Goal: Task Accomplishment & Management: Manage account settings

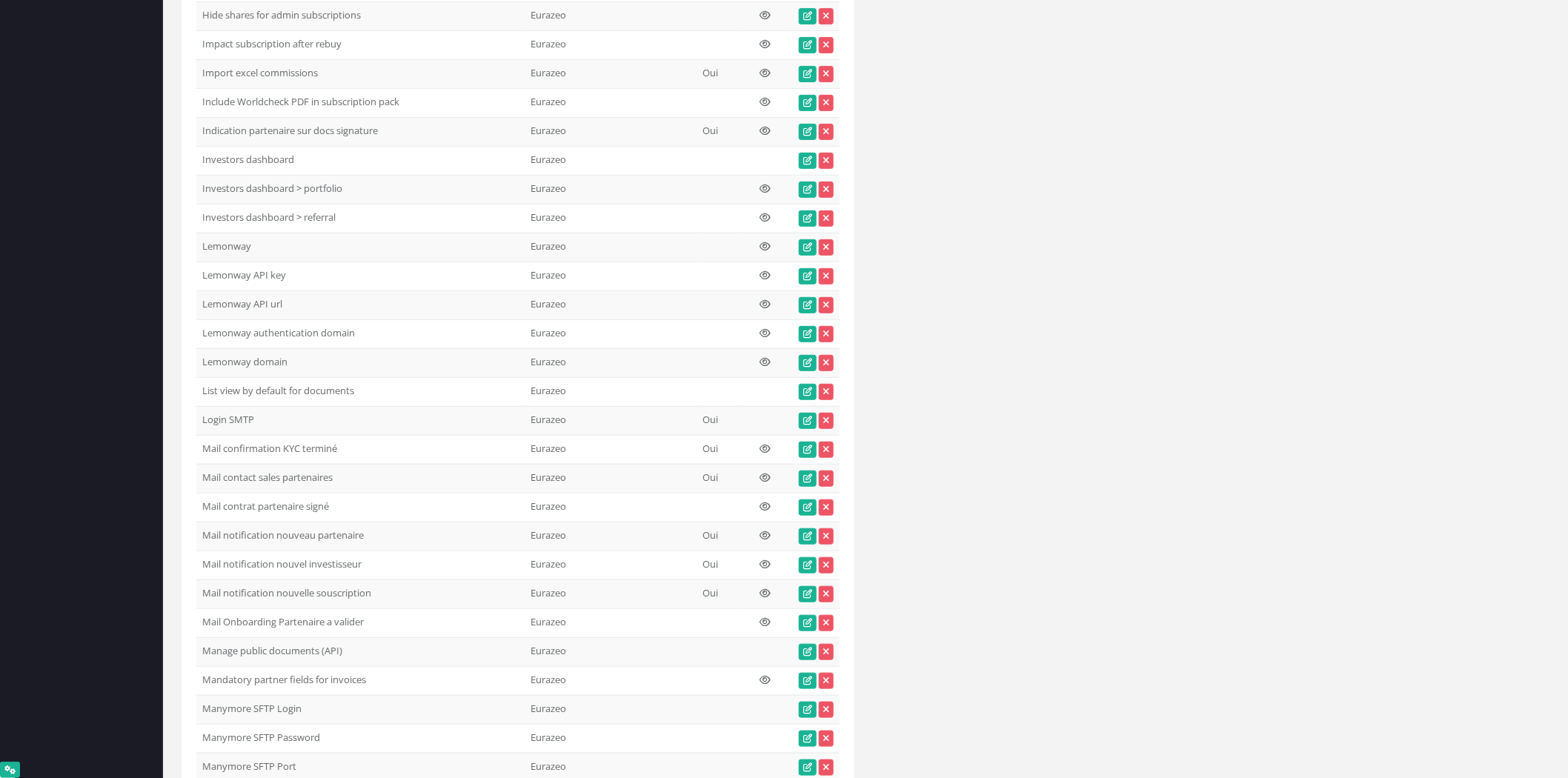
scroll to position [23827, 0]
drag, startPoint x: 345, startPoint y: 610, endPoint x: 186, endPoint y: 611, distance: 159.0
click at [206, 464] on td "Mail confirmation KYC terminé" at bounding box center [360, 450] width 328 height 29
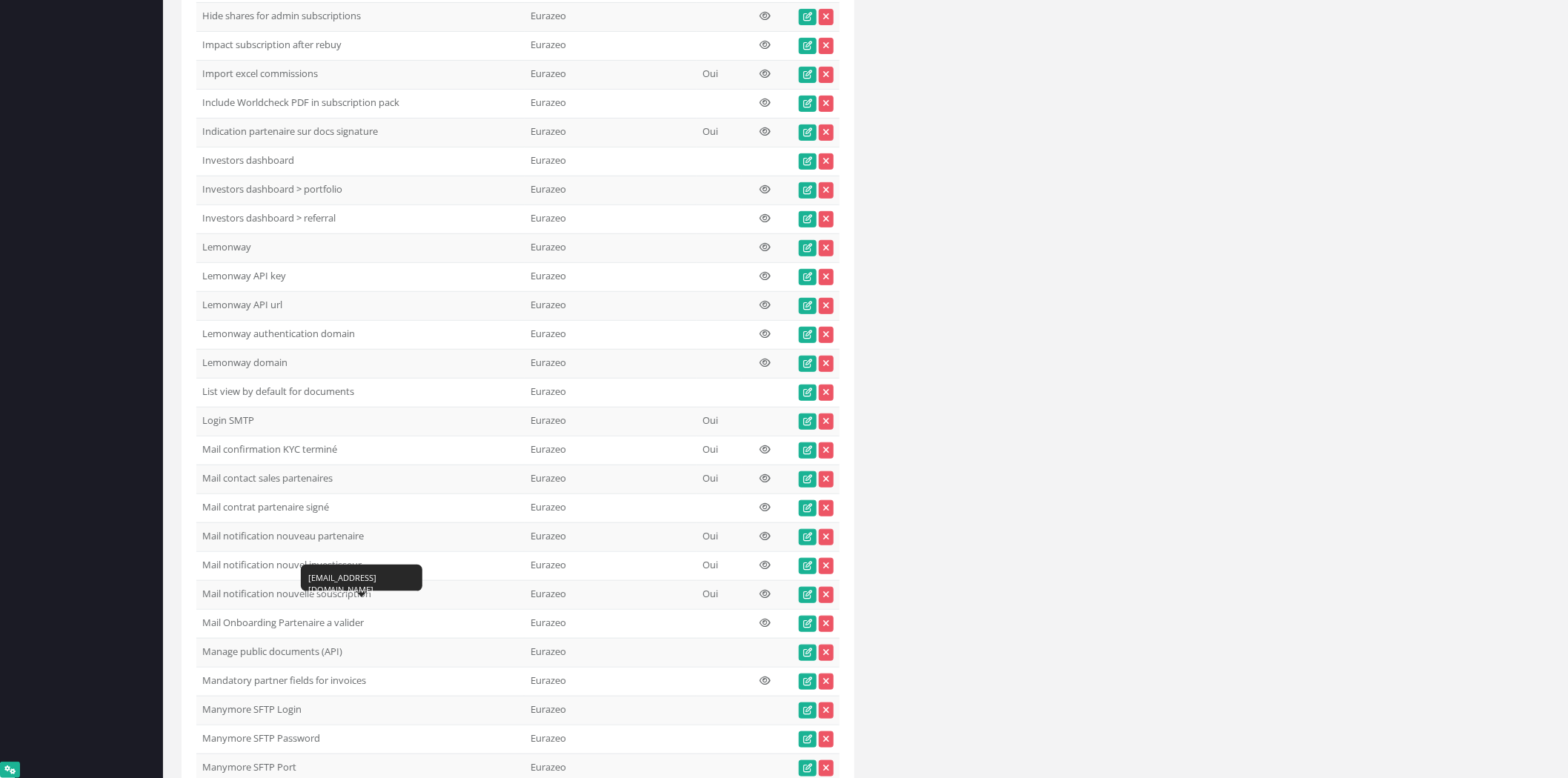
click at [206, 464] on td "Mail confirmation KYC terminé" at bounding box center [360, 450] width 328 height 29
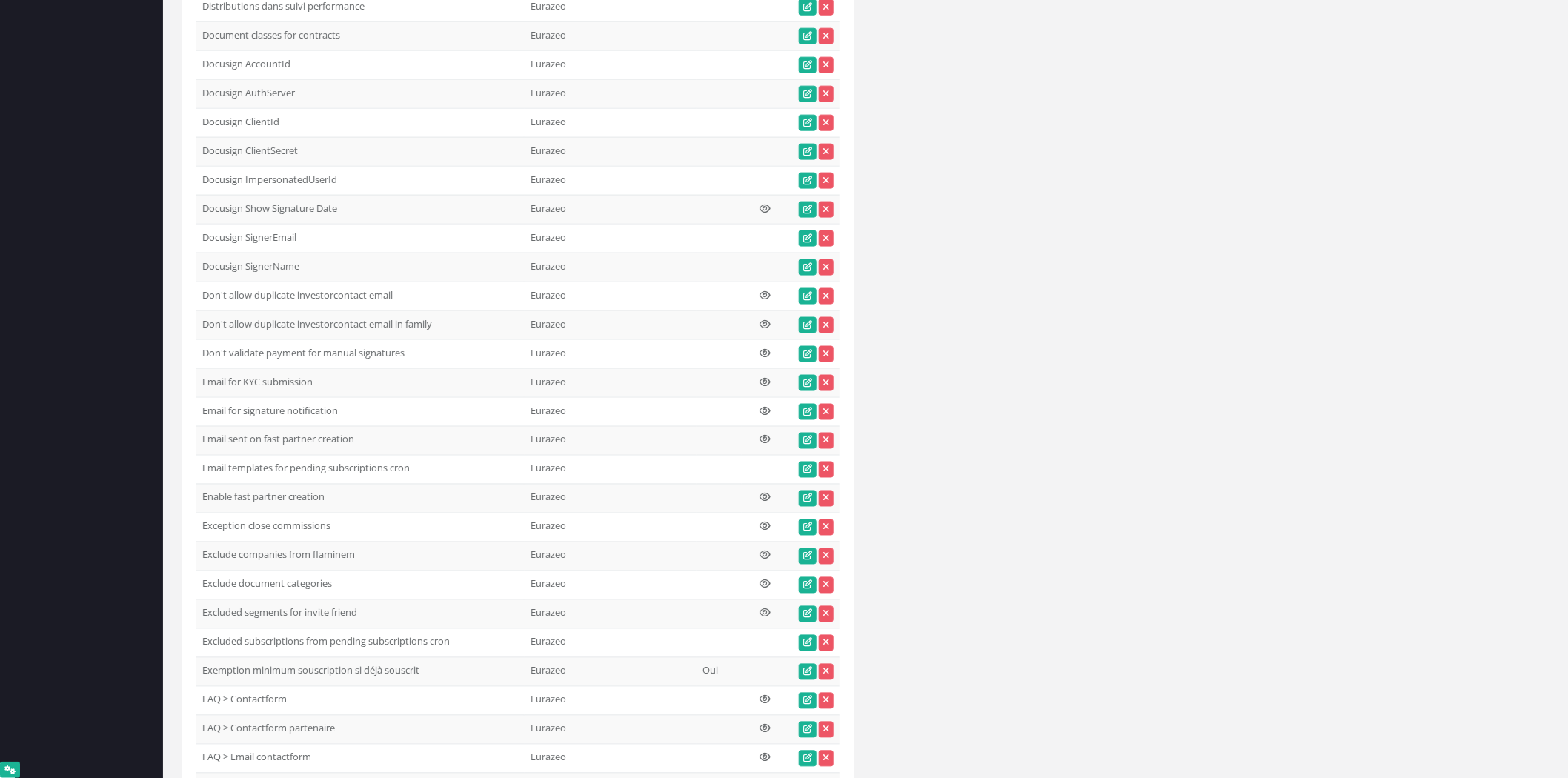
scroll to position [21982, 0]
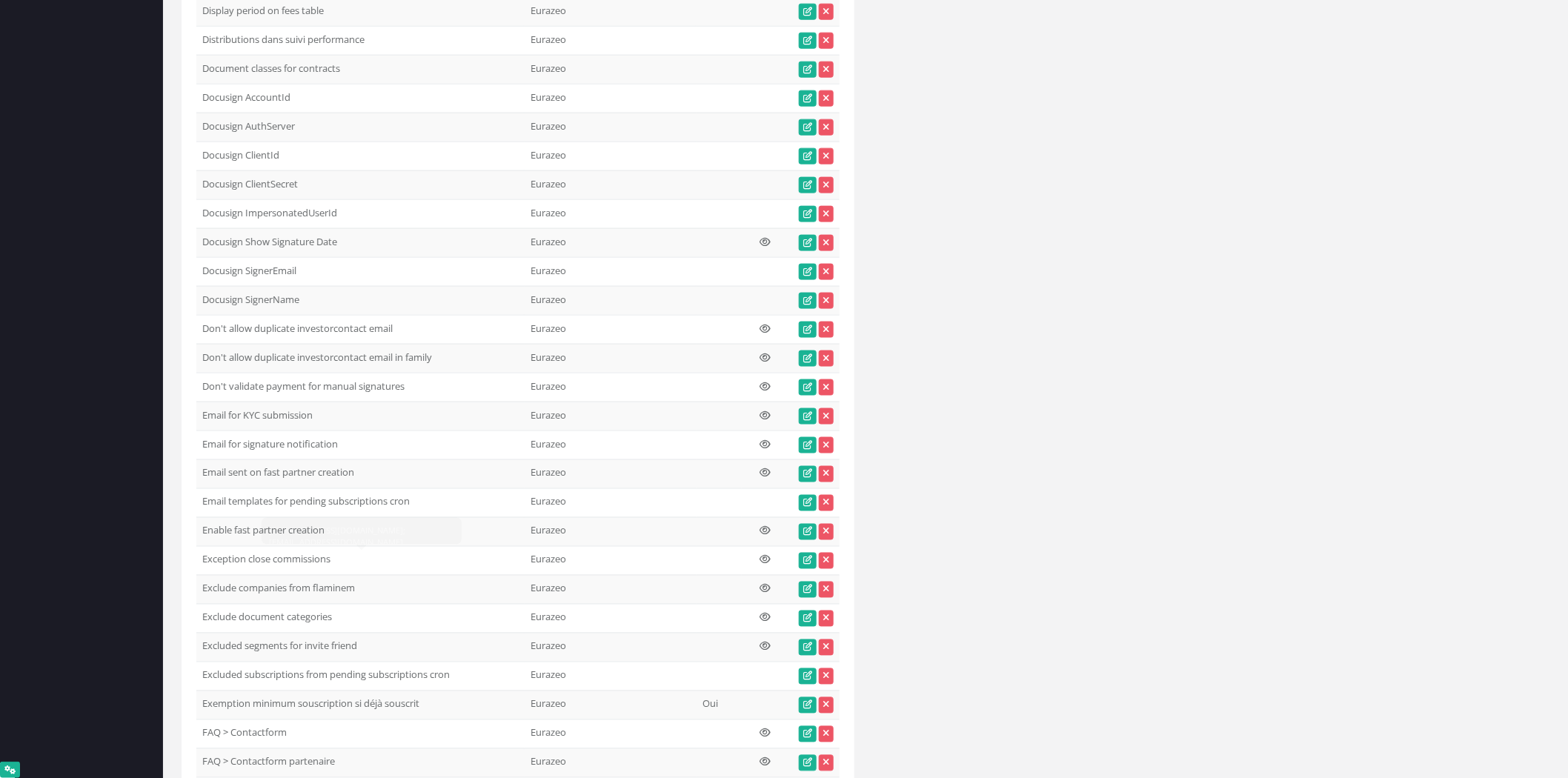
click at [278, 539] on div "jtinot@eurazeo.com ; souscriptions@eurazeo.com" at bounding box center [361, 537] width 200 height 39
click at [233, 401] on td "Don't validate payment for manual signatures 1" at bounding box center [360, 387] width 328 height 29
drag, startPoint x: 204, startPoint y: 536, endPoint x: 424, endPoint y: 528, distance: 220.1
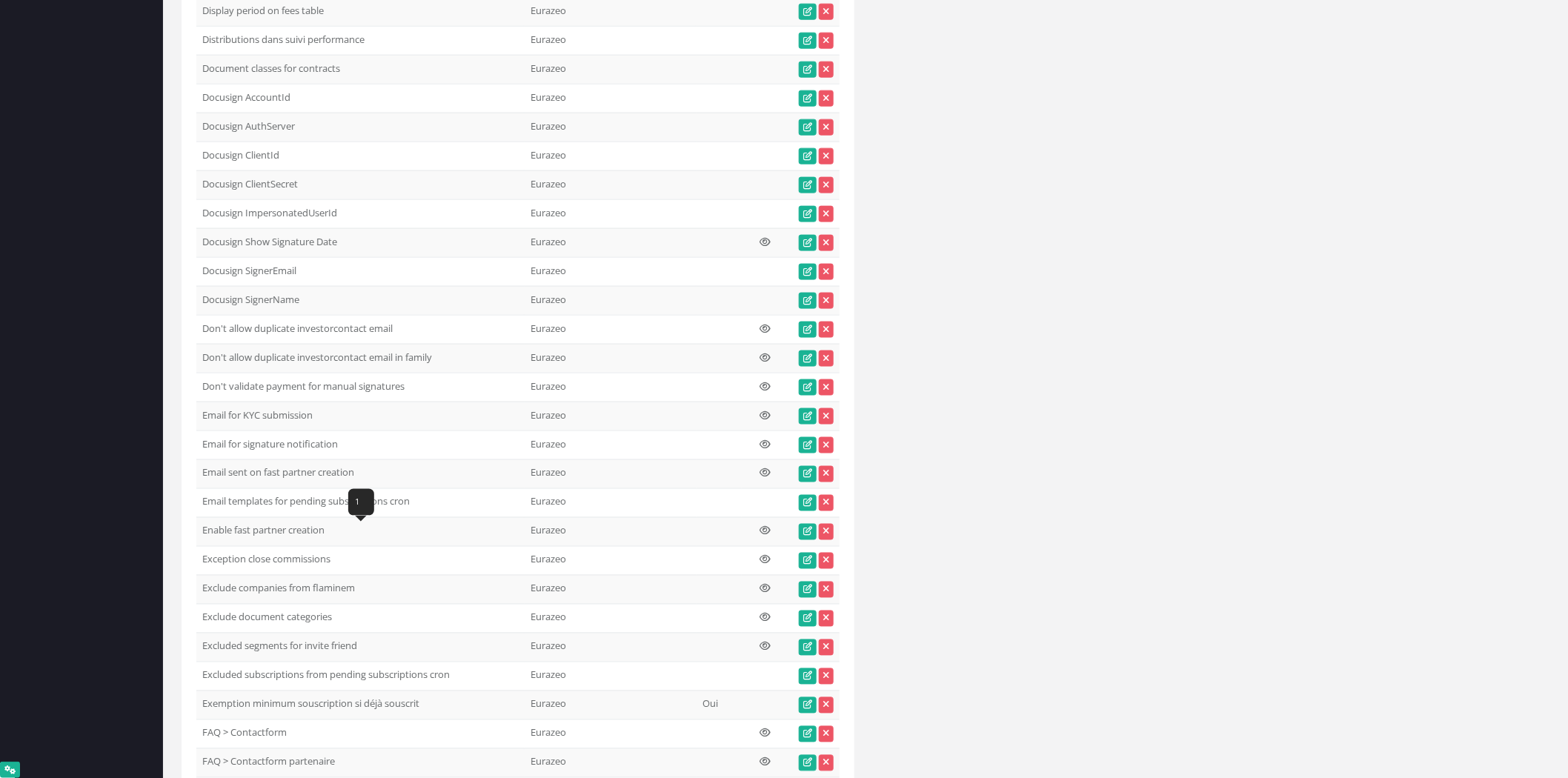
click at [424, 401] on td "Don't validate payment for manual signatures" at bounding box center [360, 387] width 328 height 29
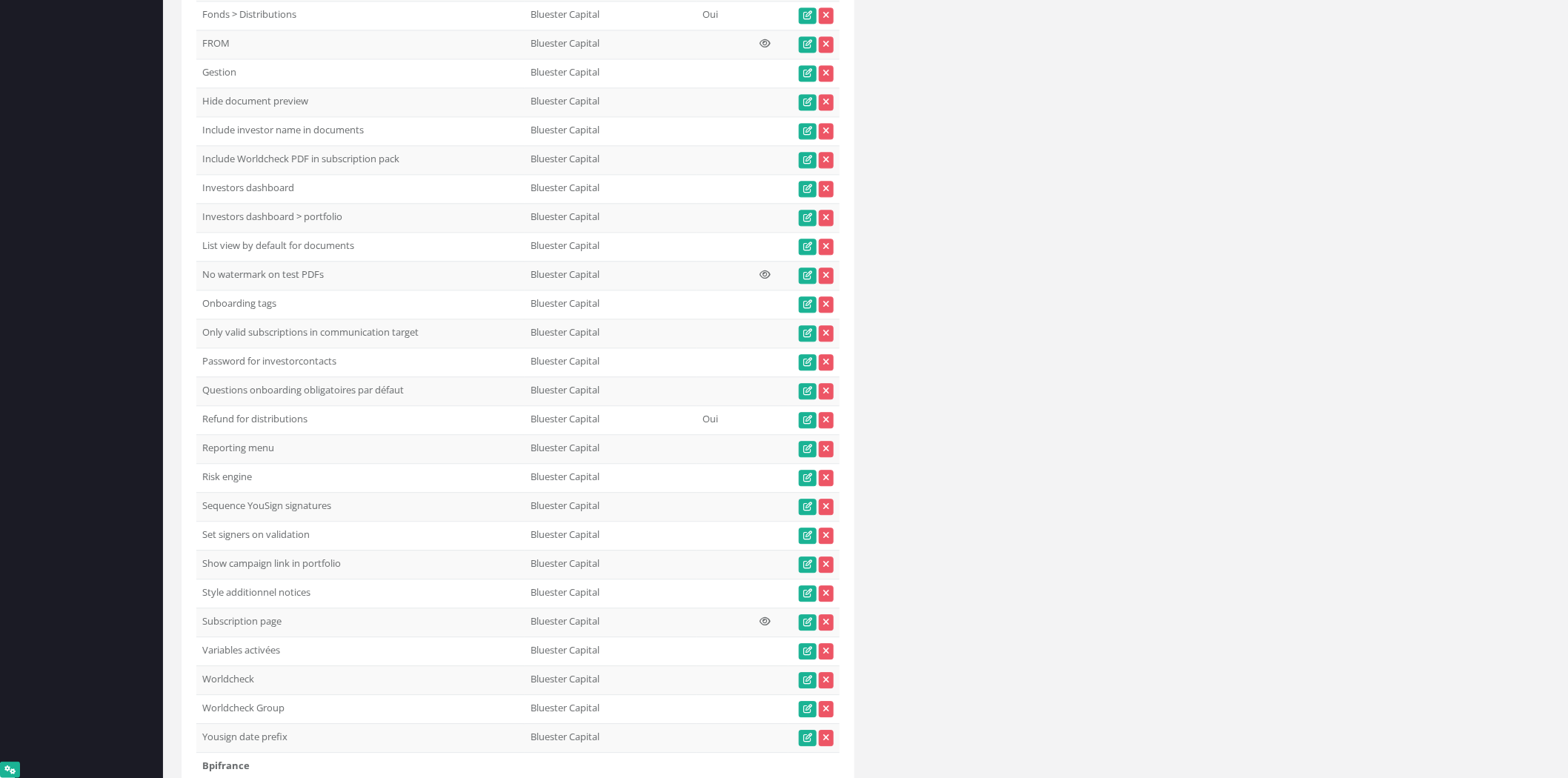
scroll to position [0, 0]
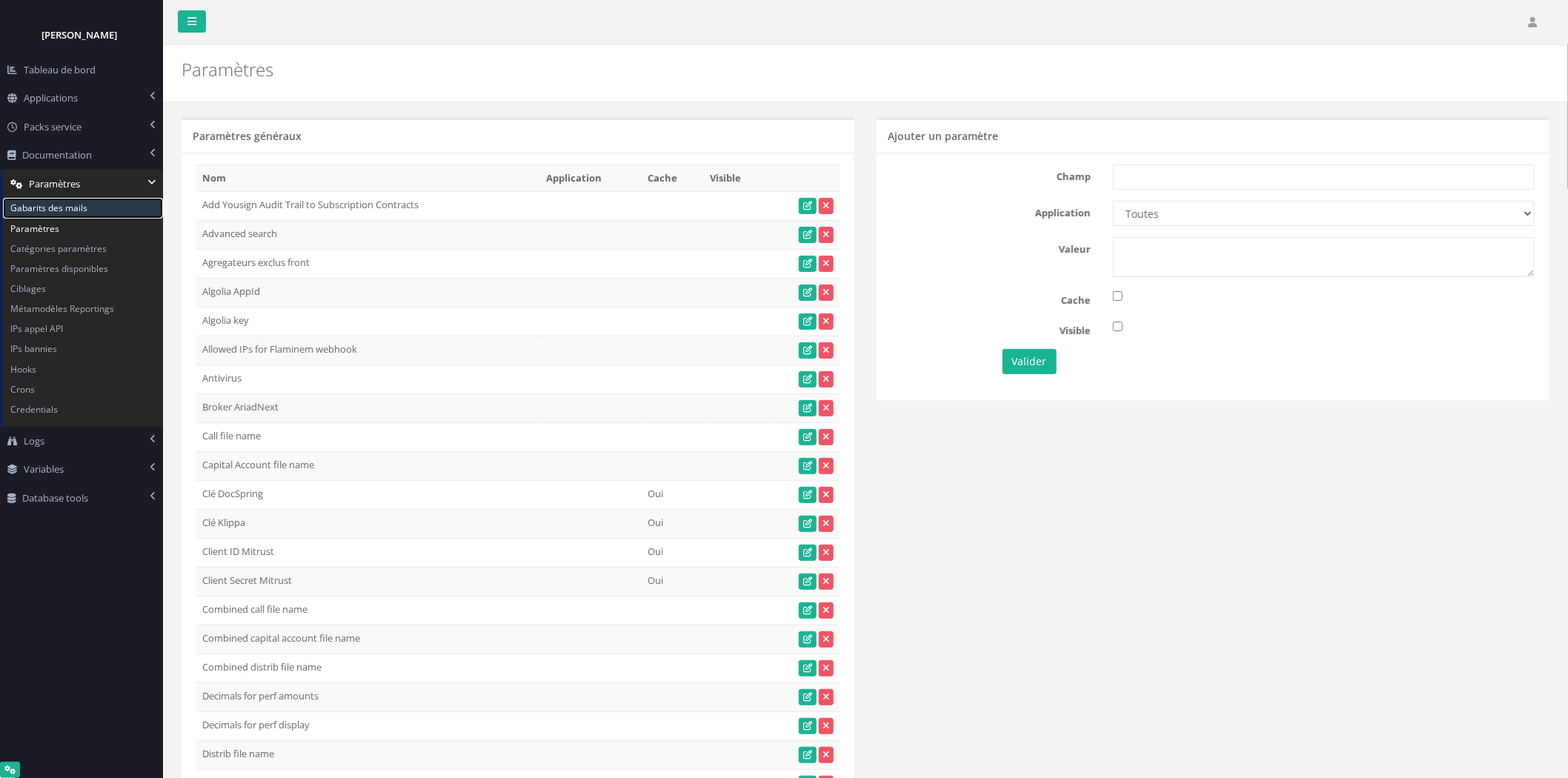
click at [46, 209] on link "Gabarits des mails" at bounding box center [83, 208] width 160 height 20
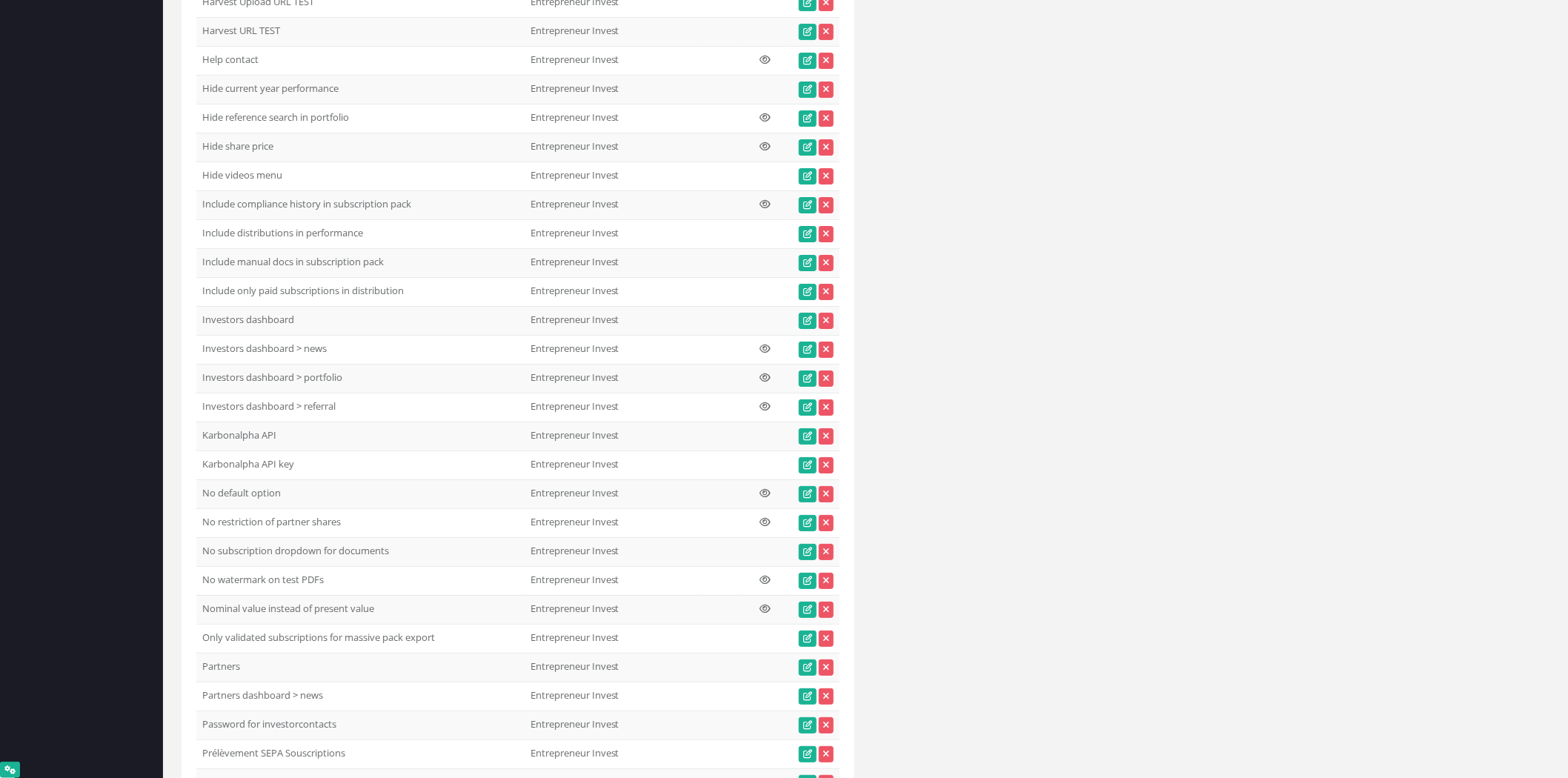
scroll to position [22130, 0]
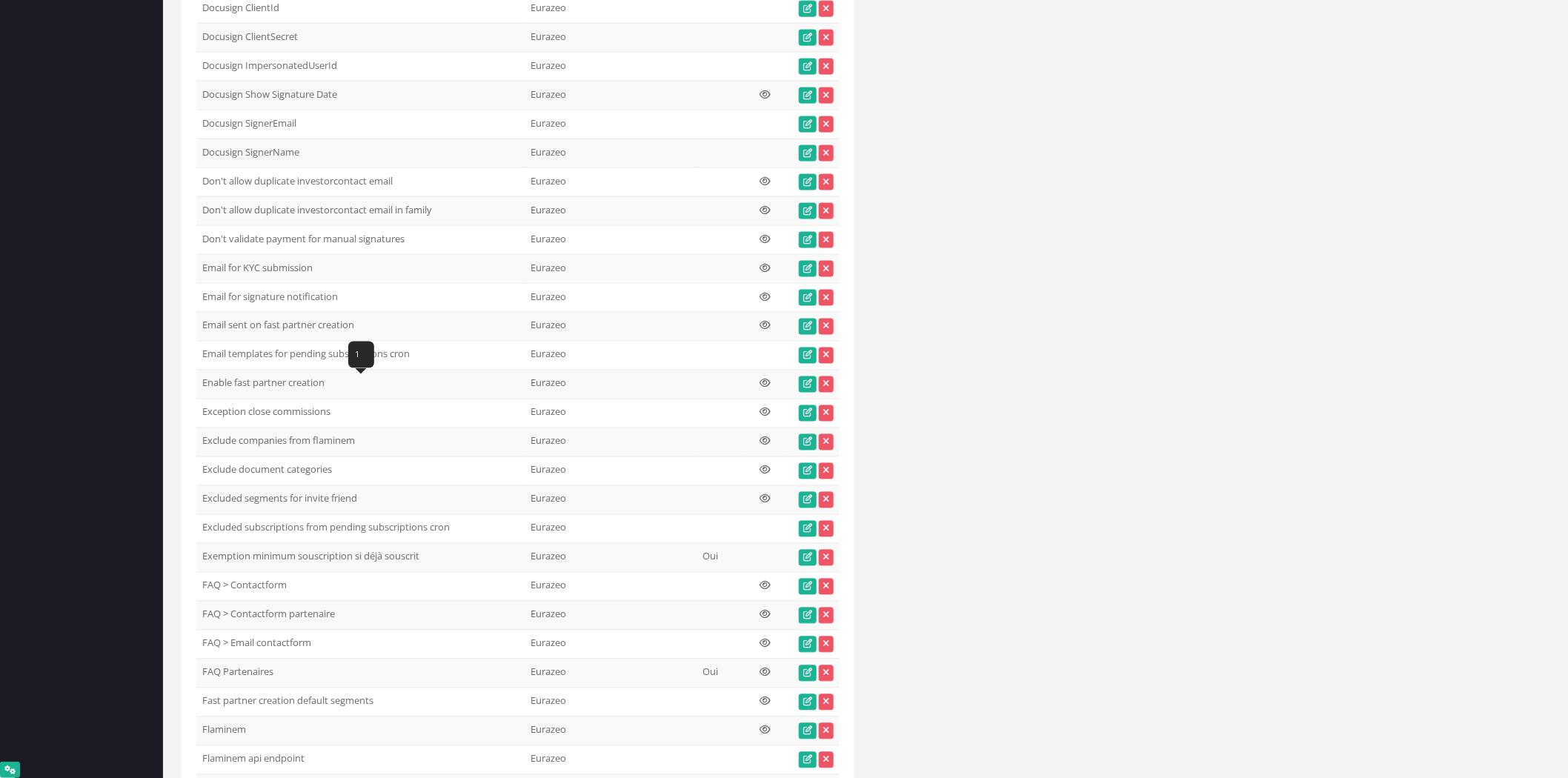
drag, startPoint x: 198, startPoint y: 387, endPoint x: 408, endPoint y: 390, distance: 210.0
click at [408, 254] on td "Don't validate payment for manual signatures" at bounding box center [360, 239] width 328 height 29
copy td "Don't validate payment for manual signatures"
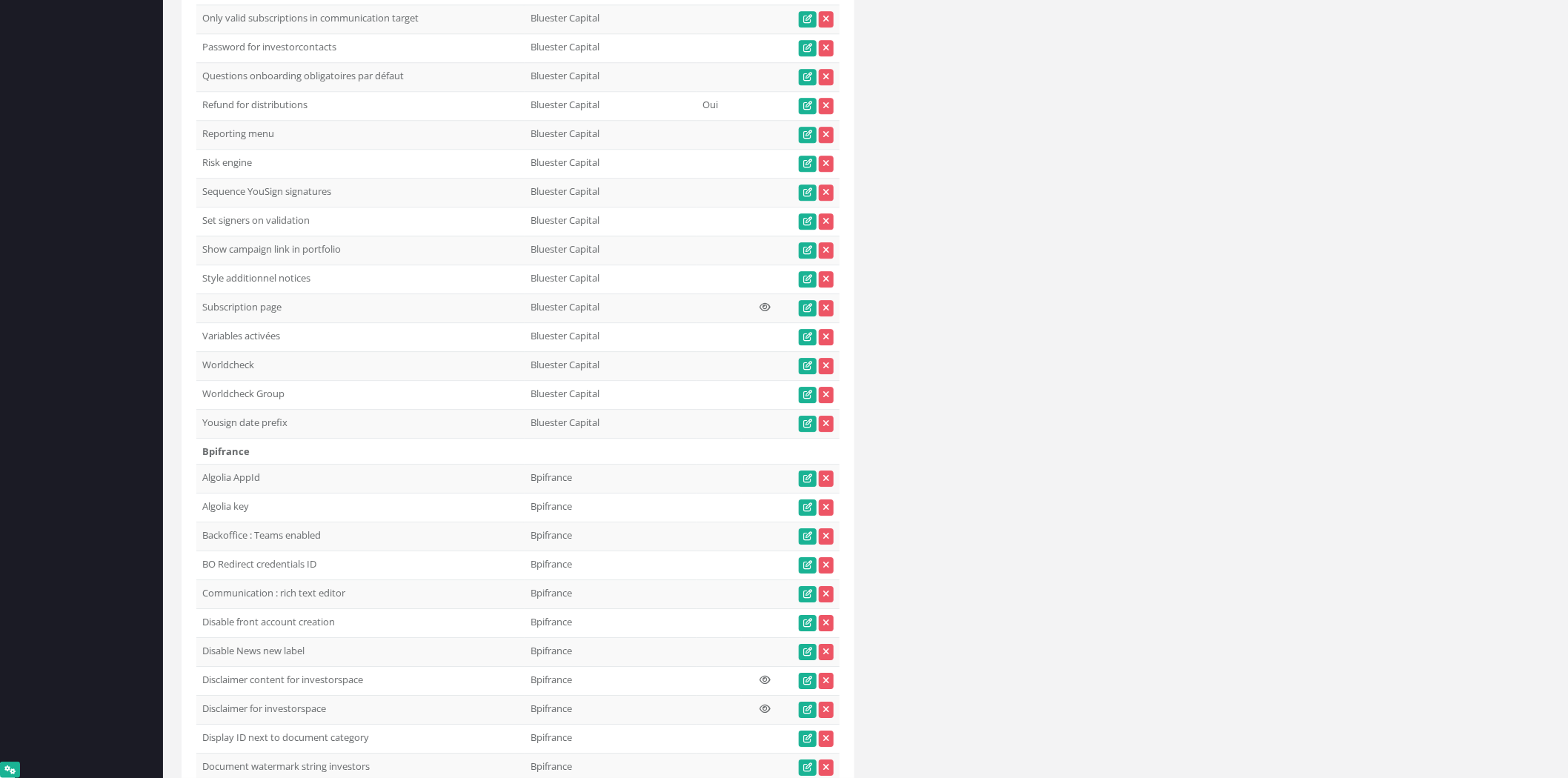
scroll to position [0, 0]
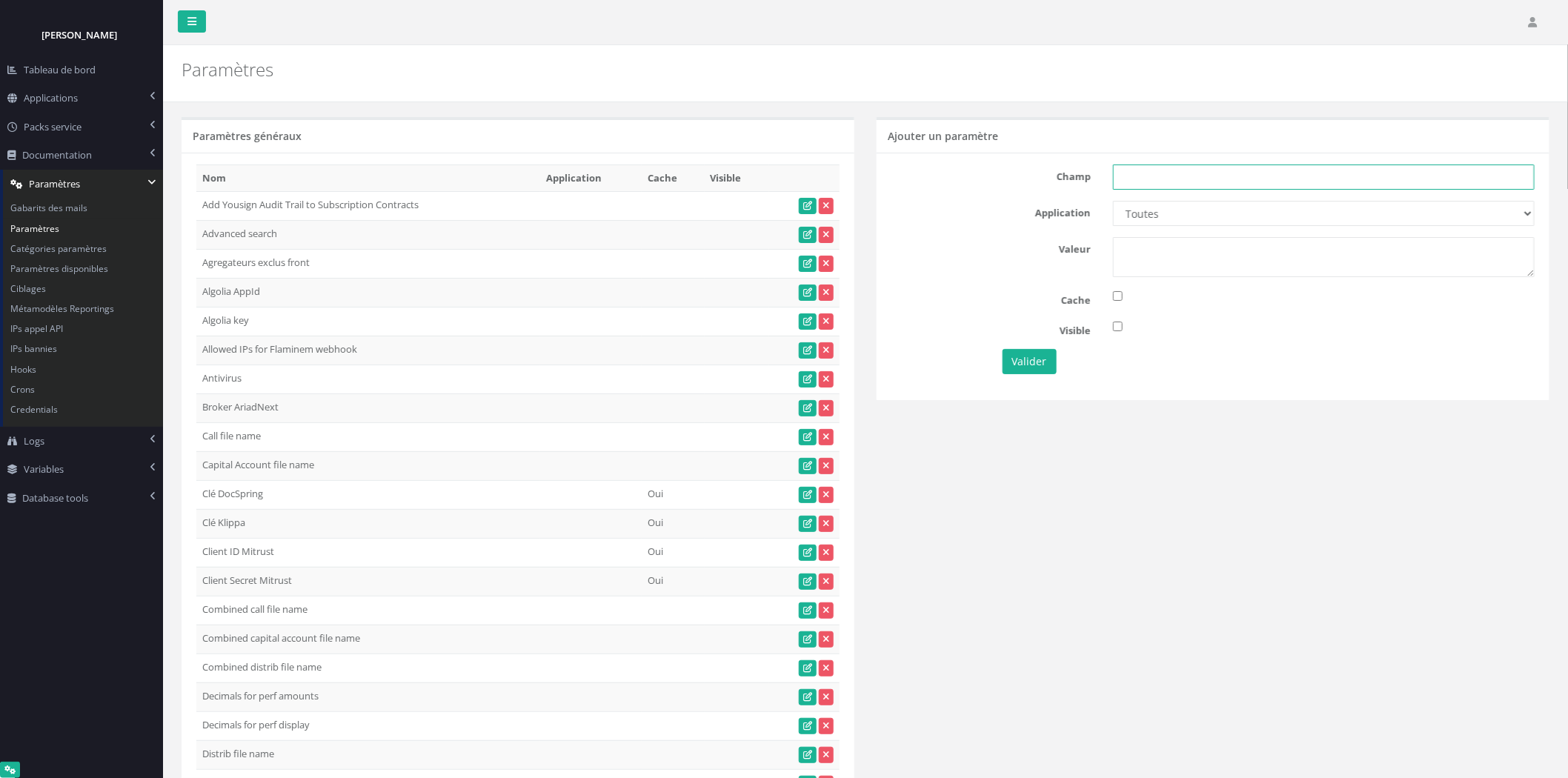
click at [1359, 183] on input "text" at bounding box center [1323, 177] width 422 height 25
paste input "Don't validate payment for manual signatures"
type input "Don't validate payment for manual signatures"
click at [1321, 211] on select "Toutes Aloe Private Equity Alpin Capital API Access to My DB API demo Astorg As…" at bounding box center [1323, 213] width 422 height 25
select select "20"
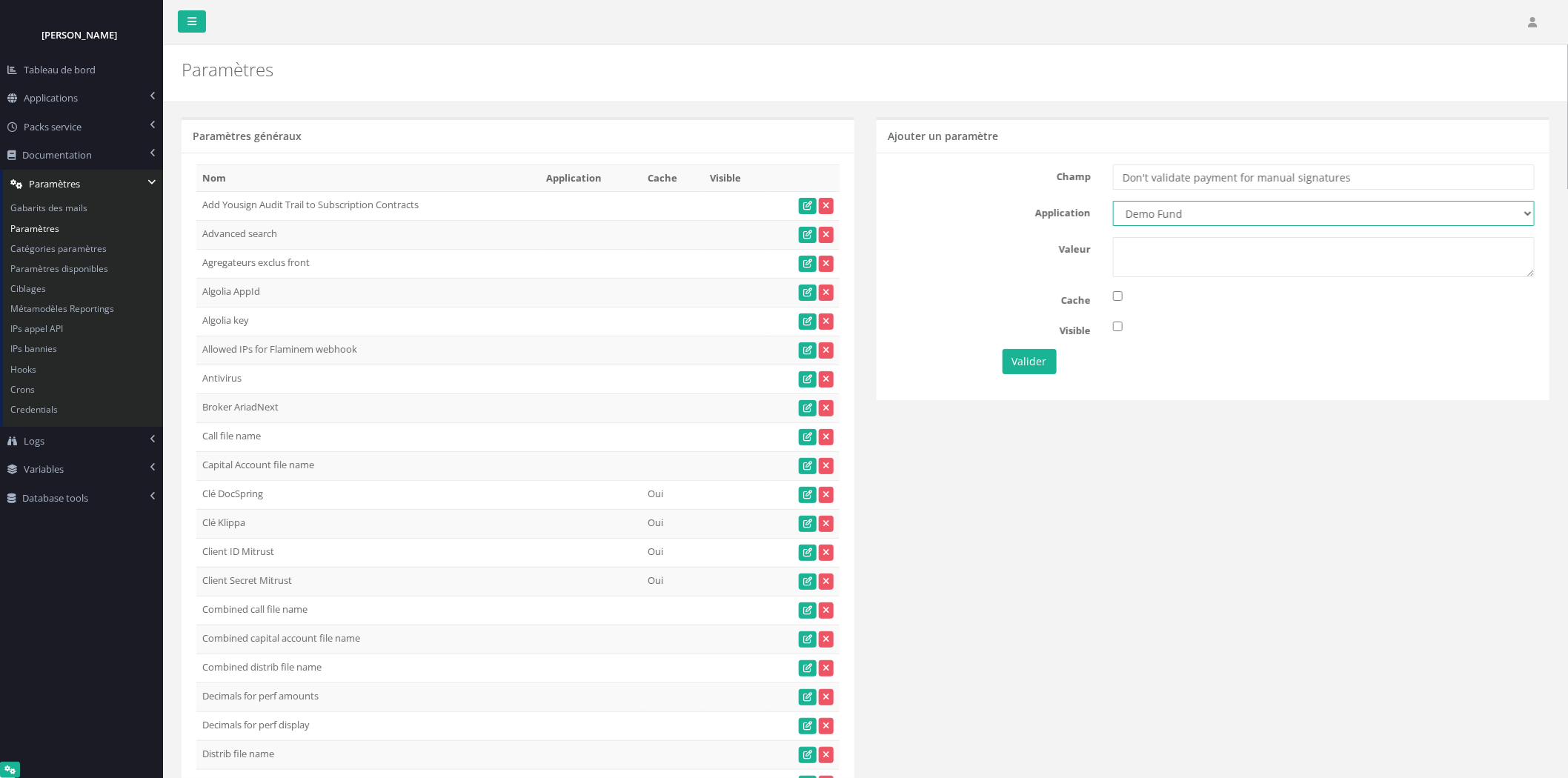
click at [1113, 201] on select "Toutes Aloe Private Equity Alpin Capital API Access to My DB API demo Astorg As…" at bounding box center [1323, 213] width 422 height 25
drag, startPoint x: 1171, startPoint y: 327, endPoint x: 1172, endPoint y: 286, distance: 41.0
click at [1171, 324] on div at bounding box center [1323, 327] width 444 height 17
click at [1172, 286] on div "Champ Don't validate payment for manual signatures Application Toutes Aloe Priv…" at bounding box center [1213, 276] width 673 height 247
click at [1172, 267] on textarea at bounding box center [1323, 257] width 422 height 40
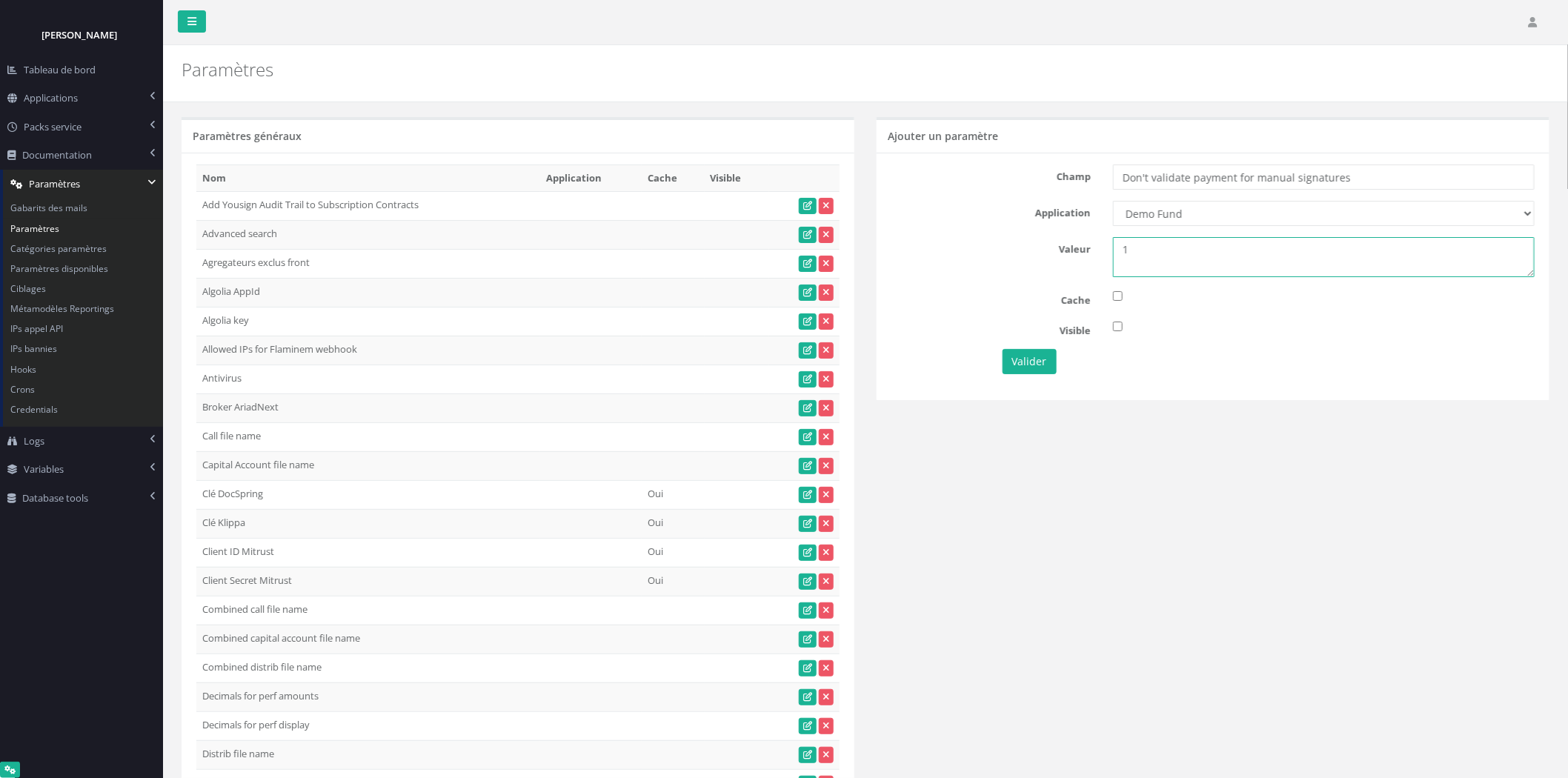
type textarea "1"
drag, startPoint x: 1424, startPoint y: 164, endPoint x: 1169, endPoint y: 276, distance: 278.5
click at [1462, 196] on div "Champ Don't validate payment for manual signatures Application Toutes Aloe Priv…" at bounding box center [1213, 276] width 673 height 247
click at [1033, 361] on button "Valider" at bounding box center [1029, 361] width 54 height 25
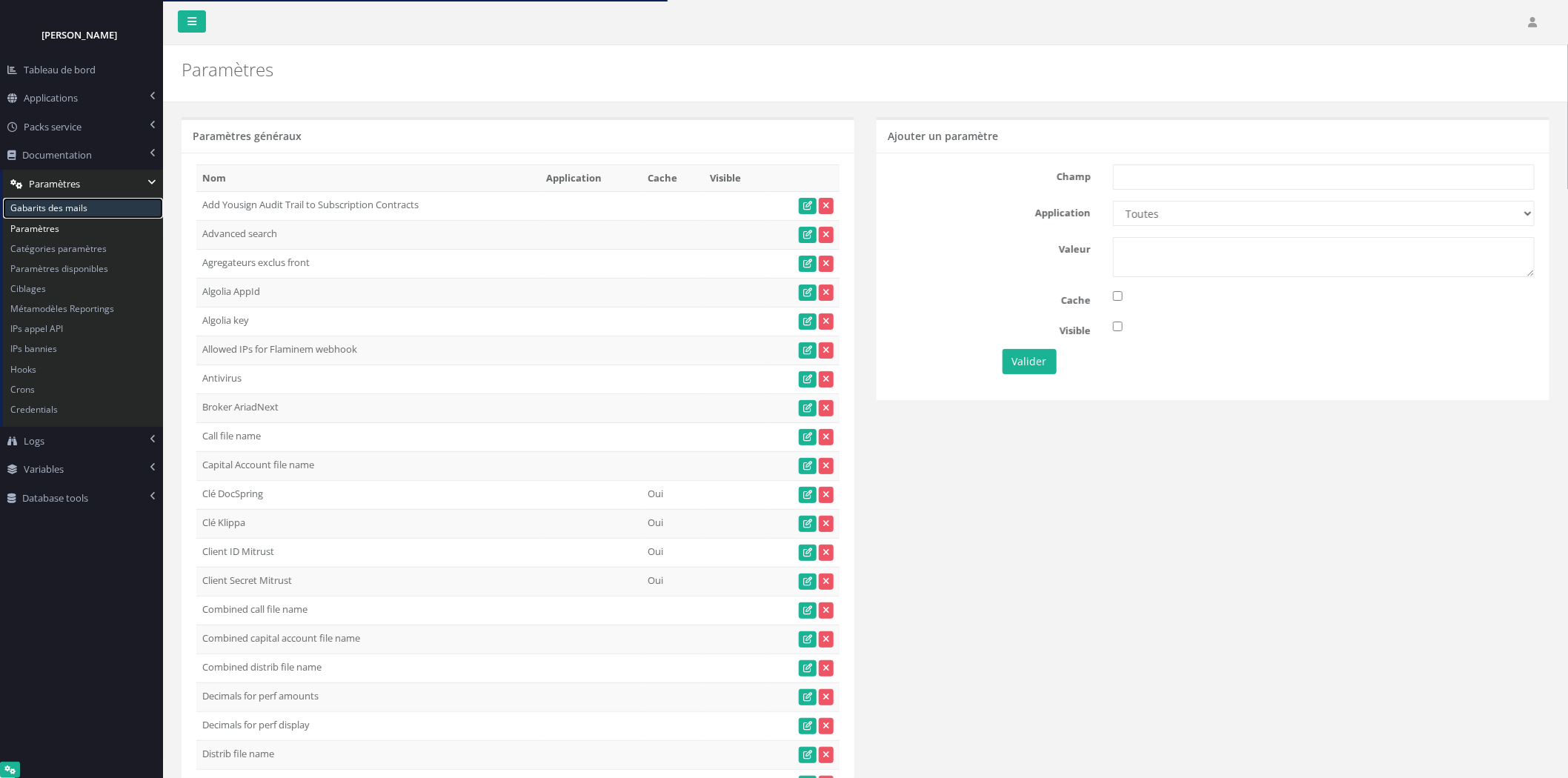
click at [42, 215] on link "Gabarits des mails" at bounding box center [83, 208] width 160 height 20
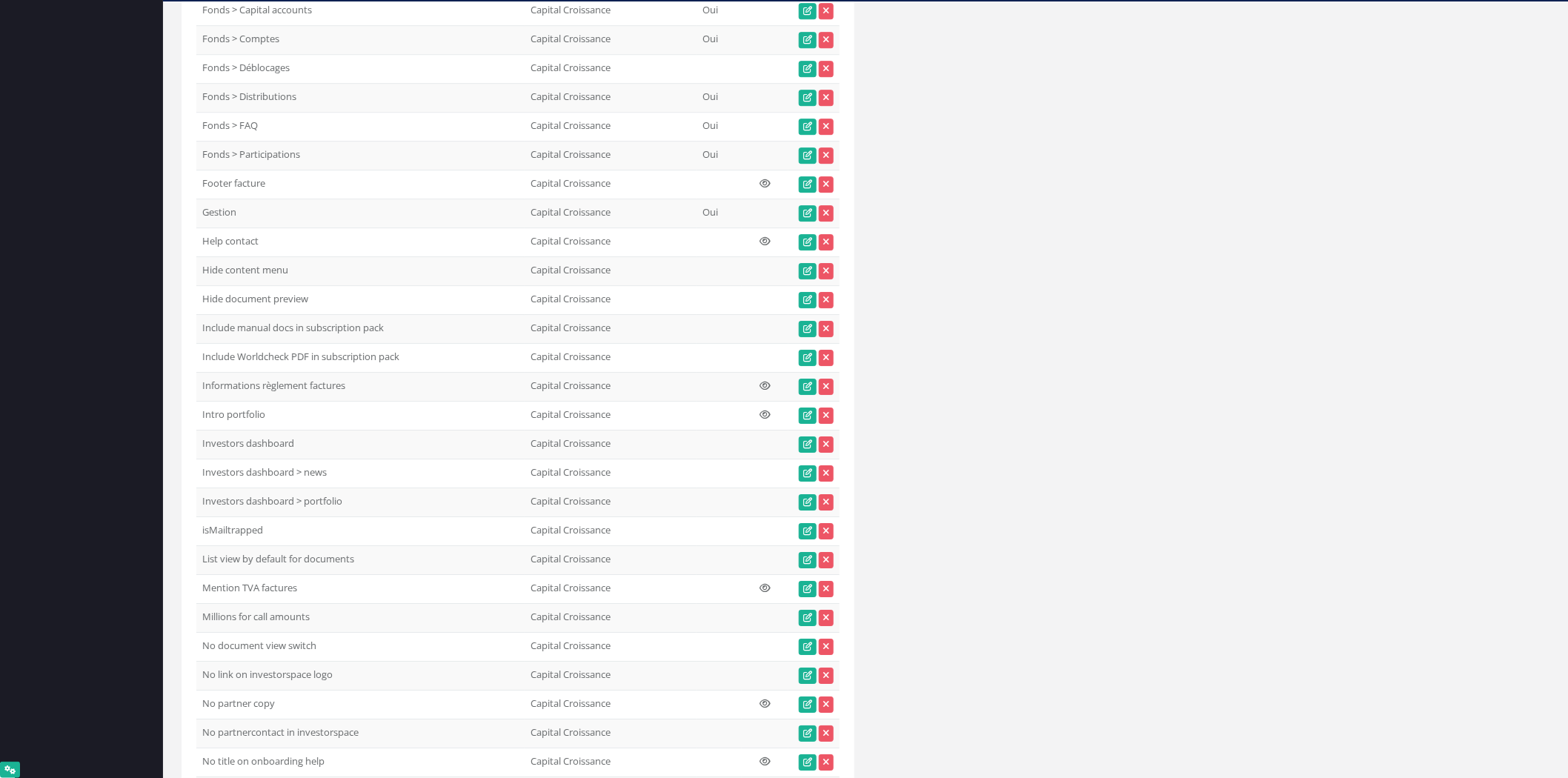
scroll to position [34697, 0]
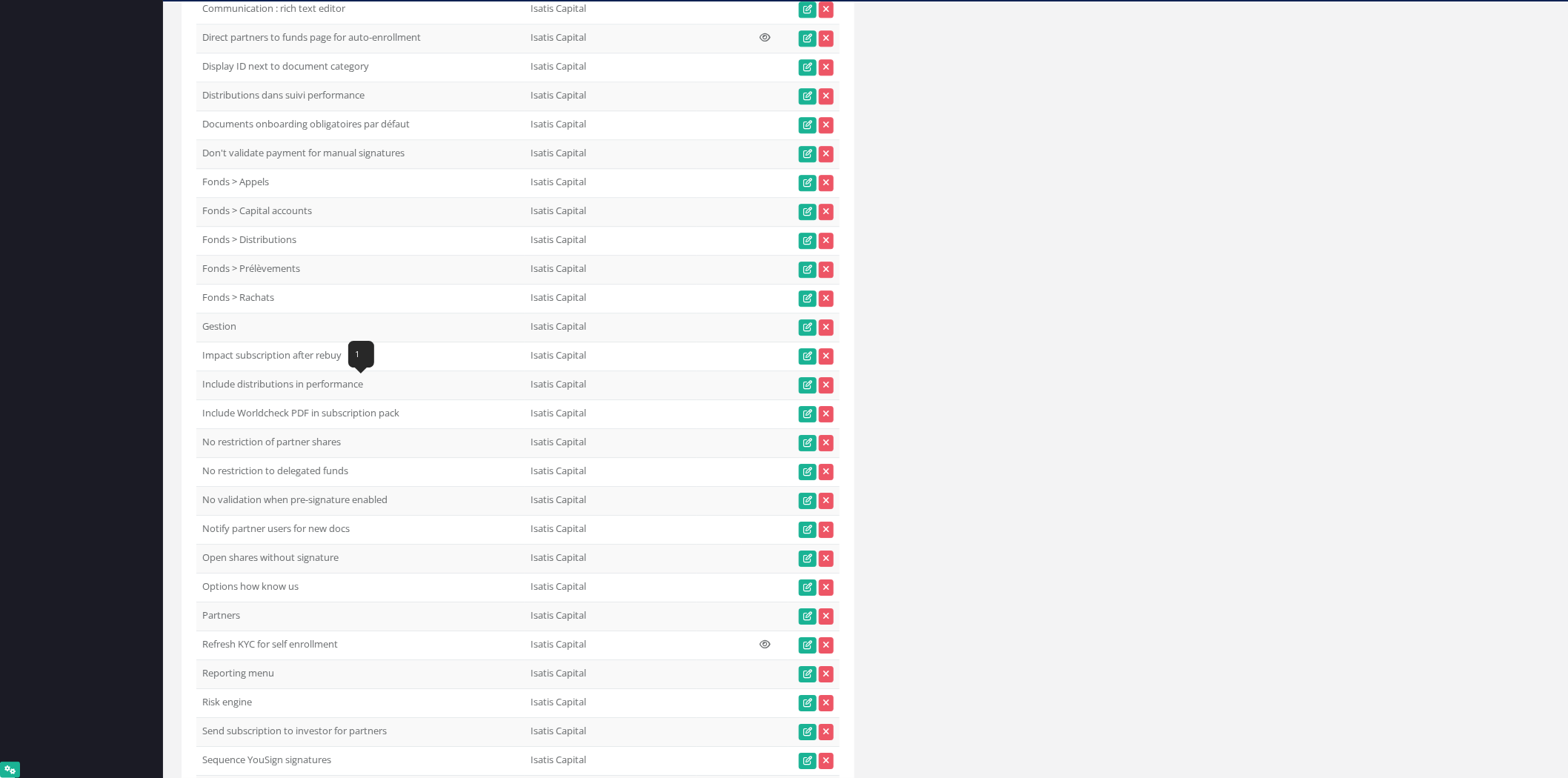
drag, startPoint x: 196, startPoint y: 389, endPoint x: 409, endPoint y: 390, distance: 213.0
click at [409, 169] on td "Don't validate payment for manual signatures" at bounding box center [360, 155] width 328 height 29
copy td "Don't validate payment for manual signatures"
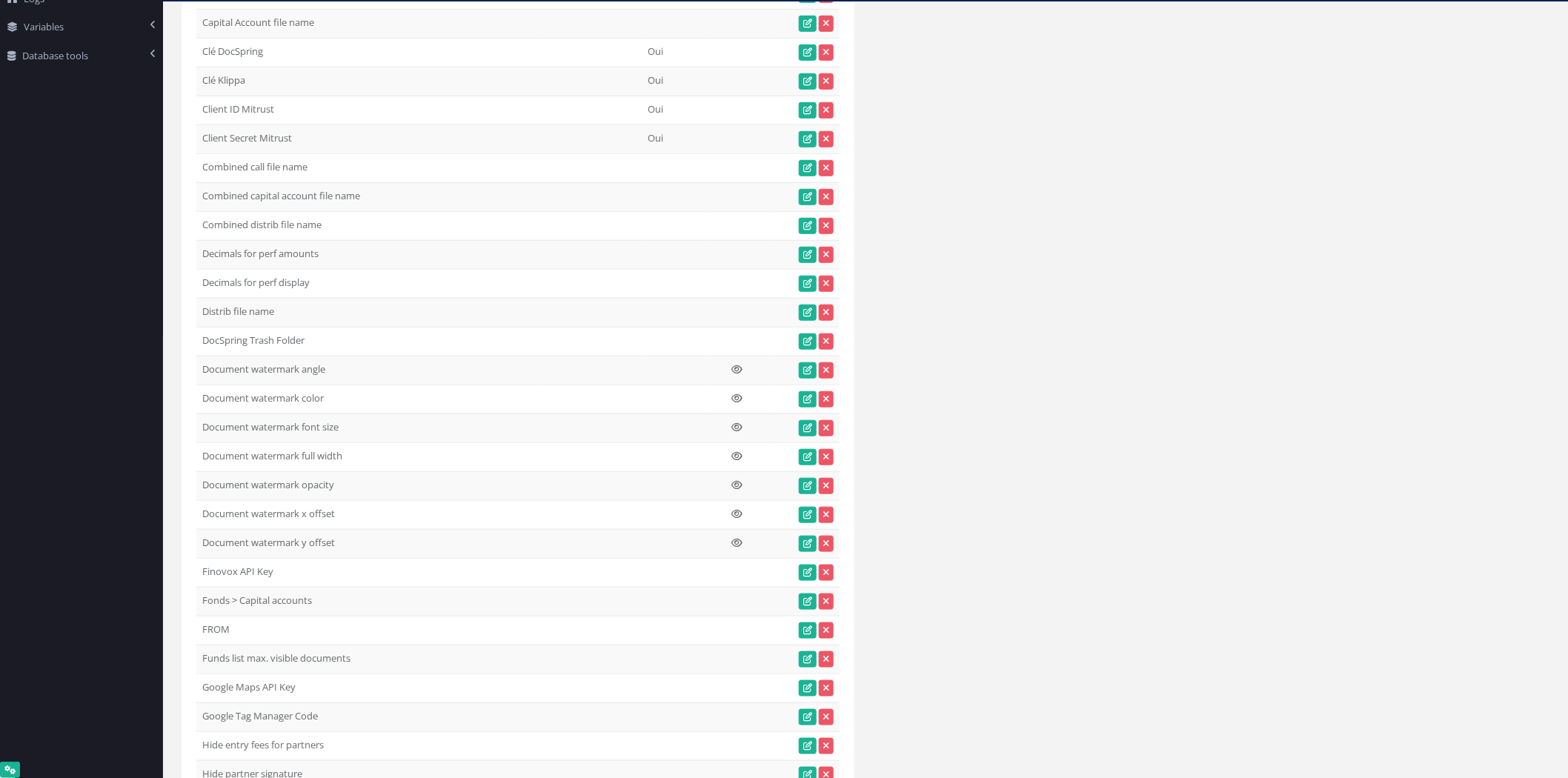
scroll to position [0, 0]
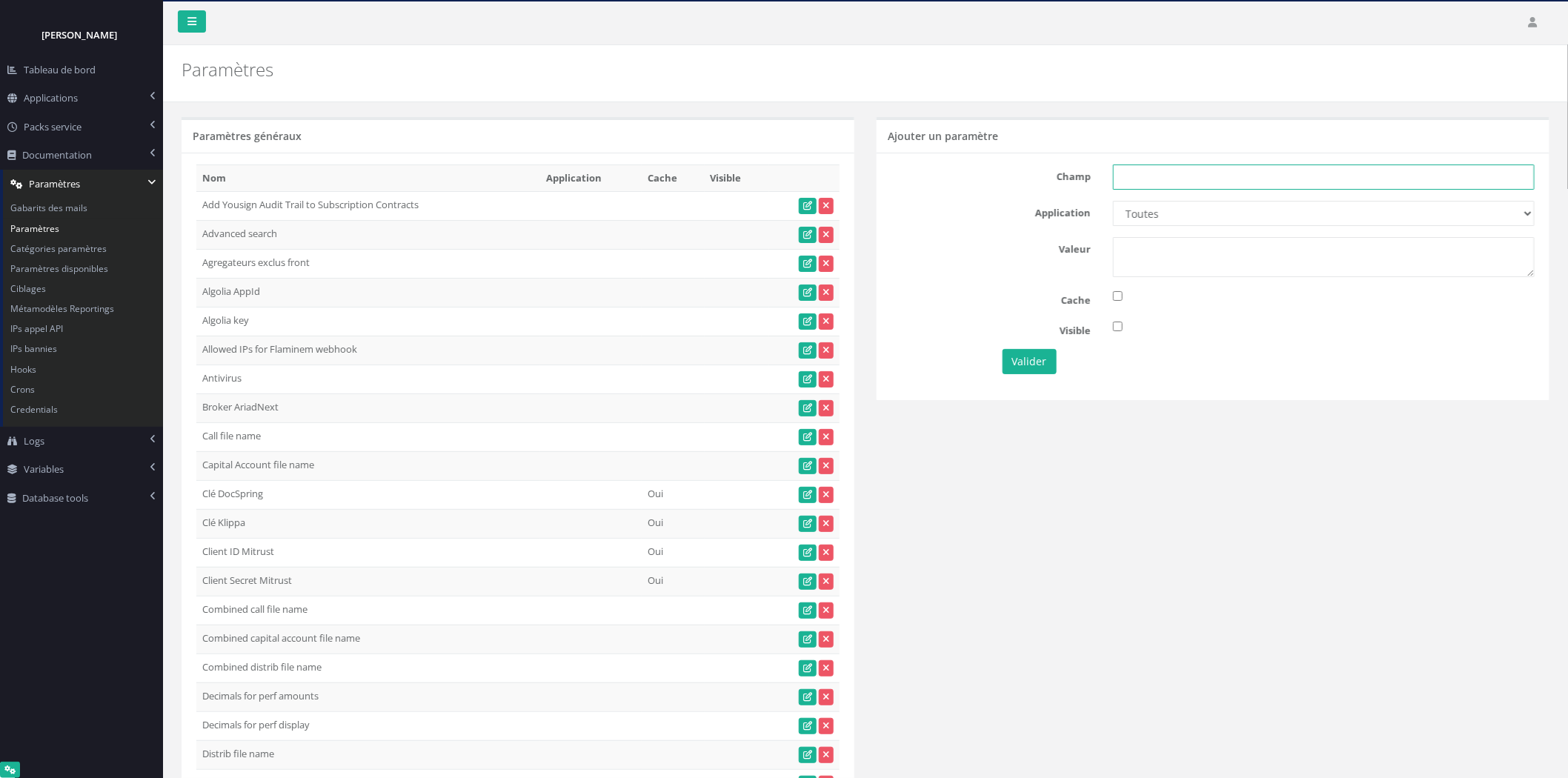
click at [1348, 173] on input "text" at bounding box center [1323, 177] width 422 height 25
paste input "Don't validate payment for manual signatures"
type input "Don't validate payment for manual signatures"
click at [1332, 209] on select "Toutes Aloe Private Equity Alpin Capital API Access to My DB API demo Astorg As…" at bounding box center [1323, 213] width 422 height 25
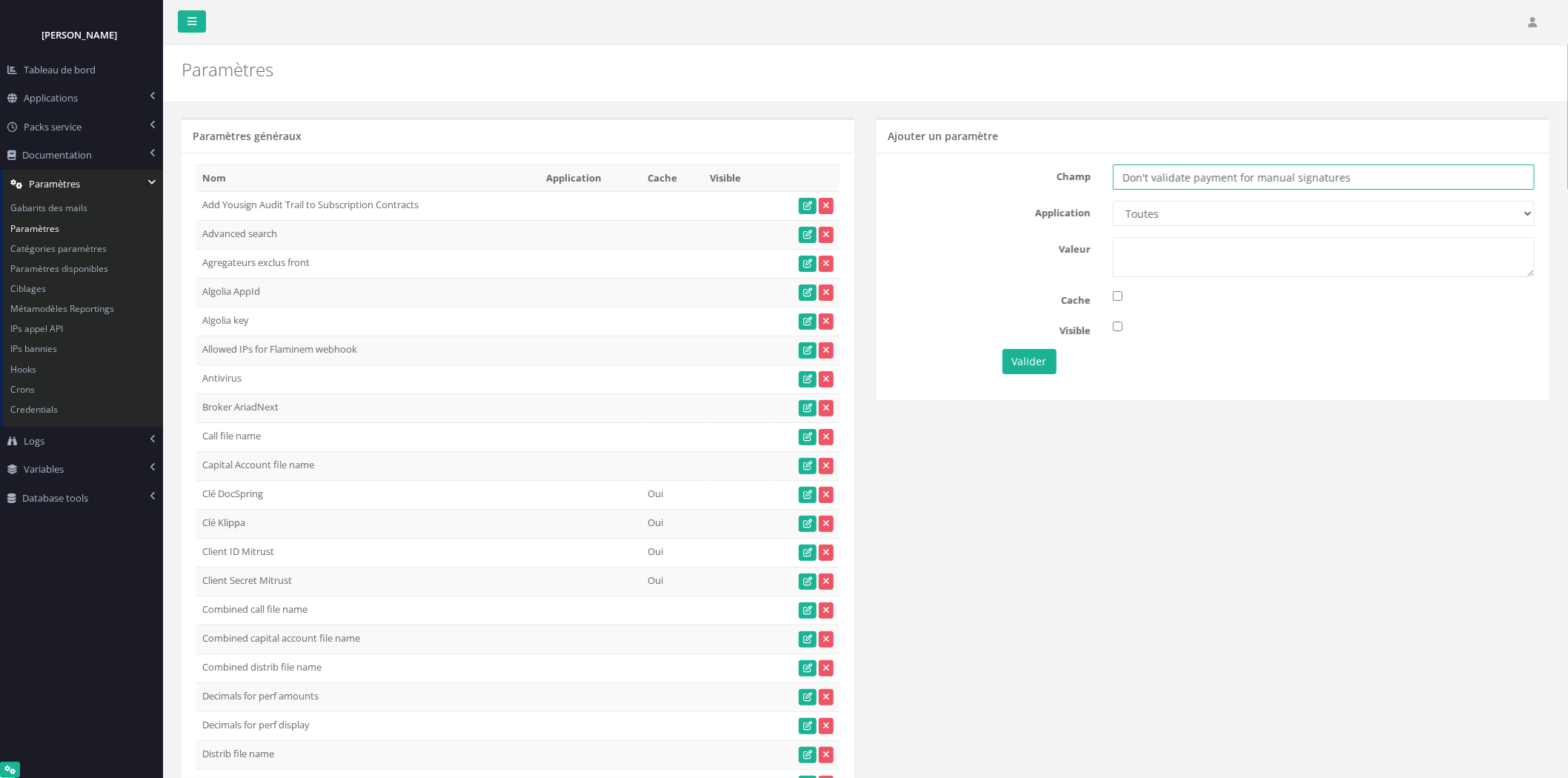
click at [1360, 165] on input "Don't validate payment for manual signatures" at bounding box center [1323, 177] width 422 height 25
drag, startPoint x: 1418, startPoint y: 174, endPoint x: 1142, endPoint y: 186, distance: 276.3
click at [1142, 186] on input "Don't validate payment for manual signatures" at bounding box center [1323, 177] width 422 height 25
click at [1215, 211] on select "Toutes Aloe Private Equity Alpin Capital API Access to My DB API demo Astorg As…" at bounding box center [1323, 213] width 422 height 25
select select "36"
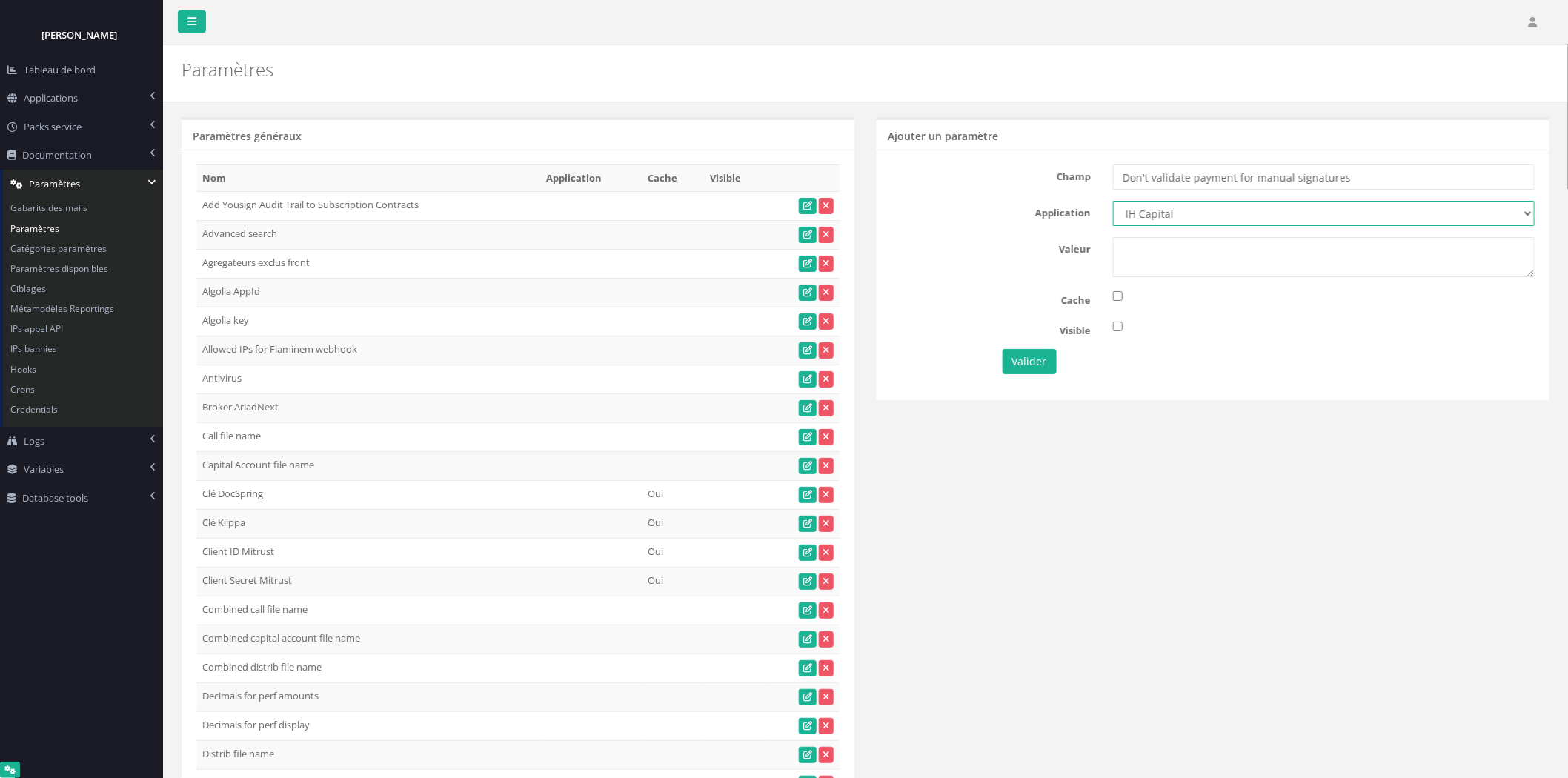
click at [1113, 201] on select "Toutes Aloe Private Equity Alpin Capital API Access to My DB API demo Astorg As…" at bounding box center [1323, 213] width 422 height 25
click at [1195, 263] on textarea at bounding box center [1323, 257] width 422 height 40
type textarea "1"
click at [1034, 370] on button "Valider" at bounding box center [1029, 361] width 54 height 25
